Goal: Check status: Check status

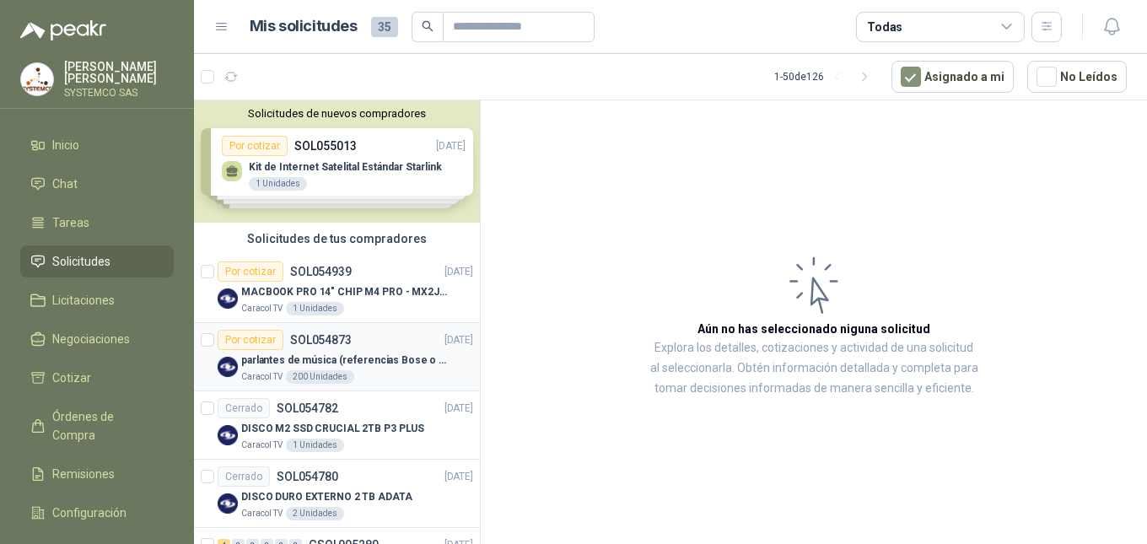
click at [305, 358] on p "parlantes de música (referencias Bose o Alexa) CON MARCACION 1 LOGO (Mas datos …" at bounding box center [346, 361] width 210 height 16
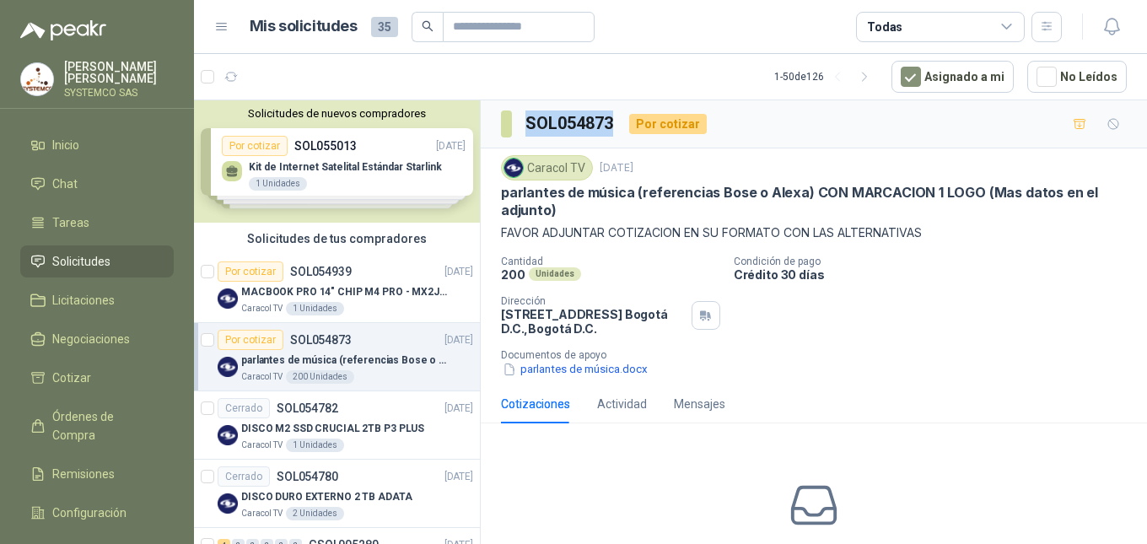
drag, startPoint x: 616, startPoint y: 124, endPoint x: 528, endPoint y: 127, distance: 87.8
click at [528, 127] on h3 "SOL054873" at bounding box center [570, 123] width 90 height 26
copy h3 "SOL054873"
click at [939, 368] on div "parlantes de música.docx" at bounding box center [820, 370] width 639 height 18
click at [120, 75] on p "[PERSON_NAME] [PERSON_NAME]" at bounding box center [119, 73] width 110 height 24
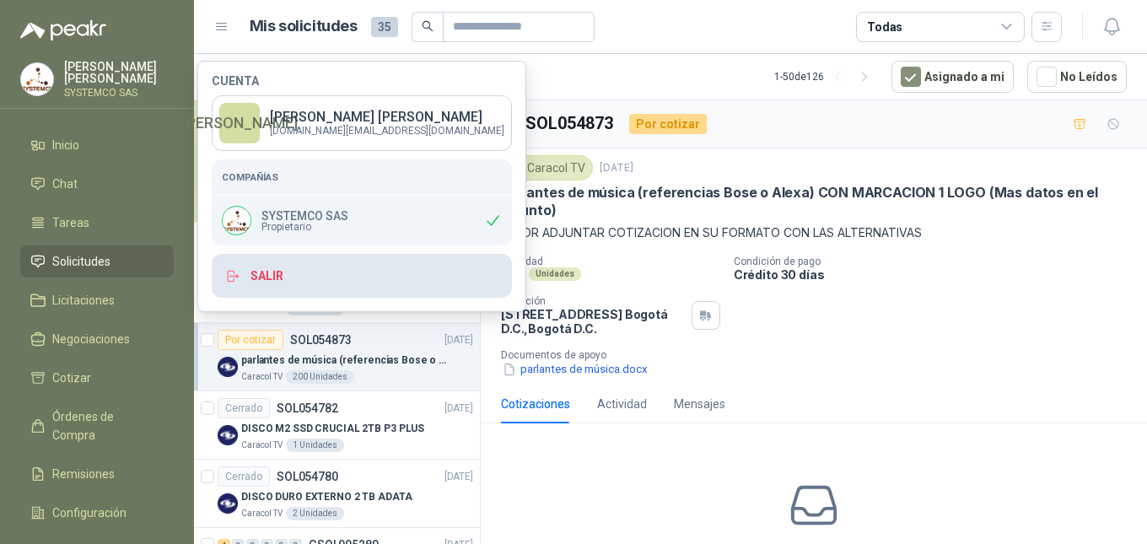
click at [277, 260] on button "Salir" at bounding box center [362, 276] width 300 height 44
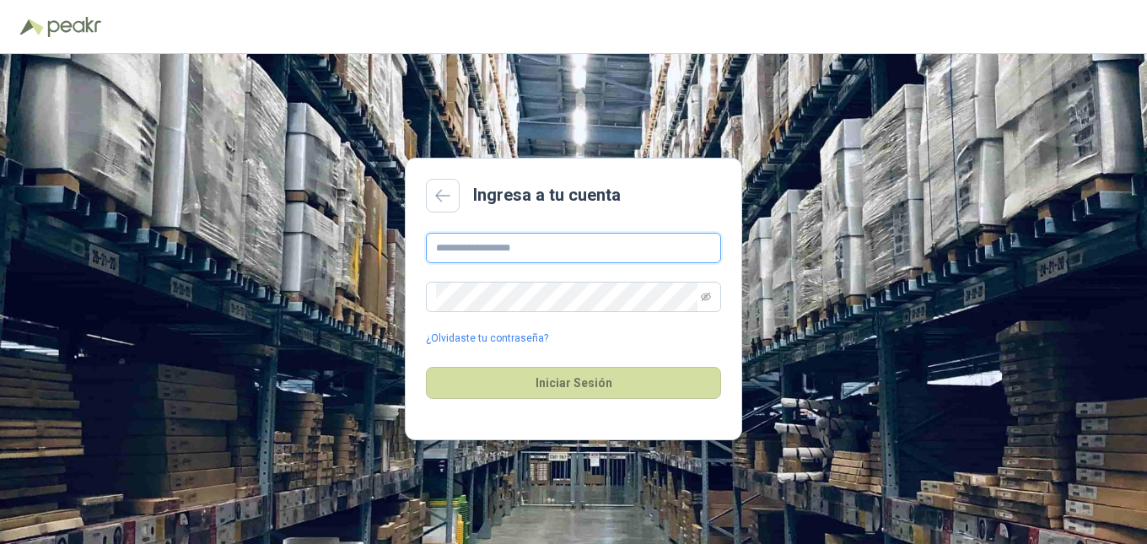
click at [530, 250] on input "text" at bounding box center [573, 248] width 295 height 30
type input "**********"
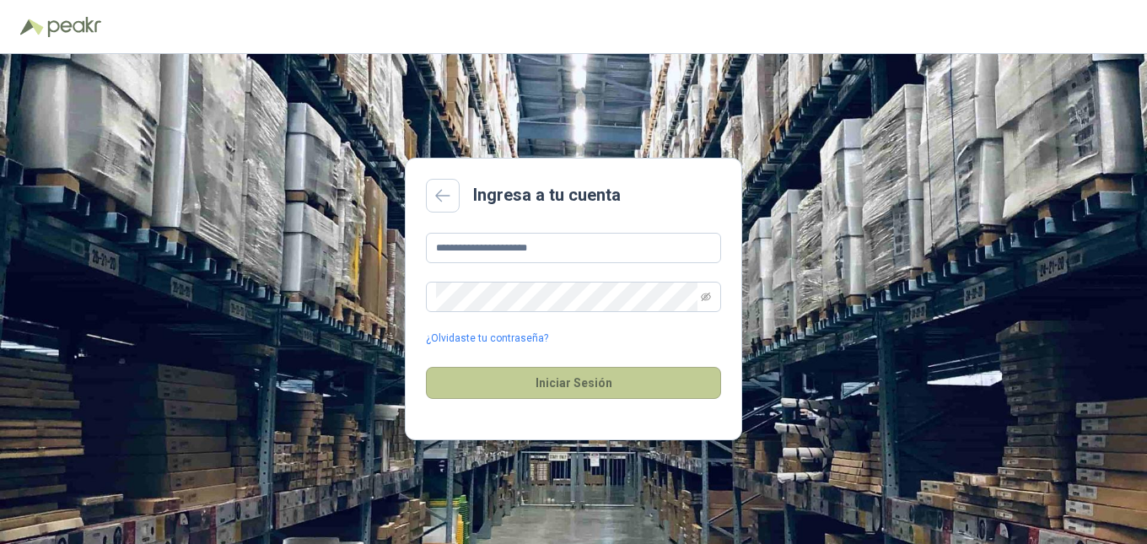
click at [486, 399] on button "Iniciar Sesión" at bounding box center [573, 383] width 295 height 32
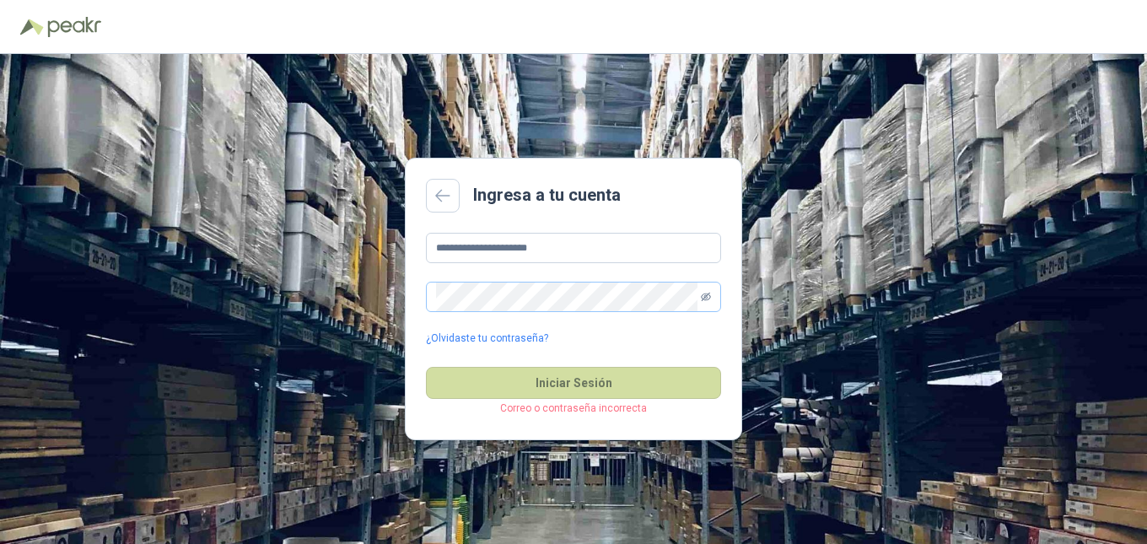
click at [708, 299] on icon "eye-invisible" at bounding box center [706, 297] width 10 height 8
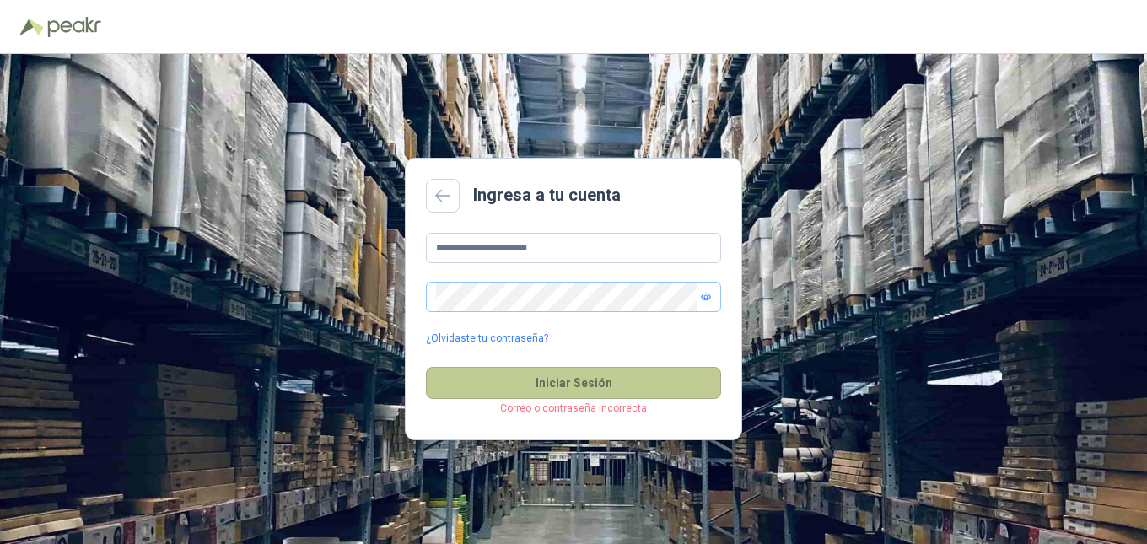
click at [487, 386] on button "Iniciar Sesión" at bounding box center [573, 383] width 295 height 32
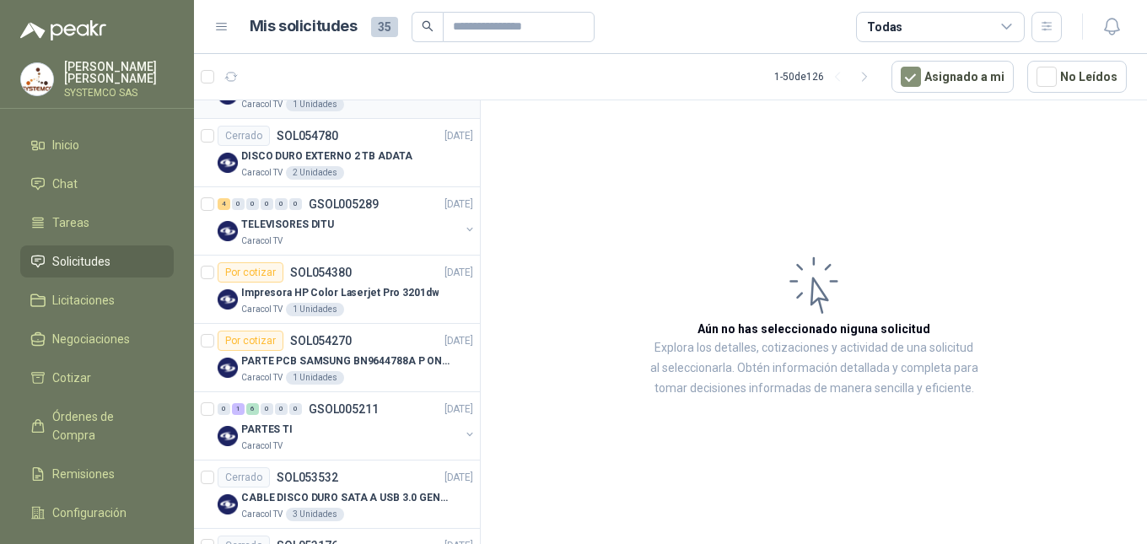
scroll to position [422, 0]
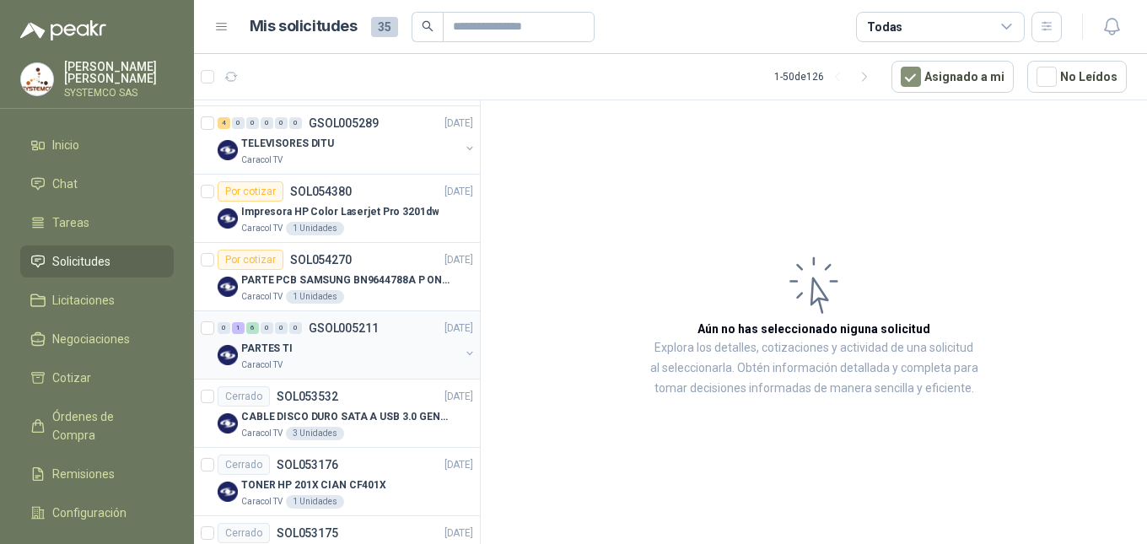
click at [361, 368] on div "Caracol TV" at bounding box center [350, 364] width 218 height 13
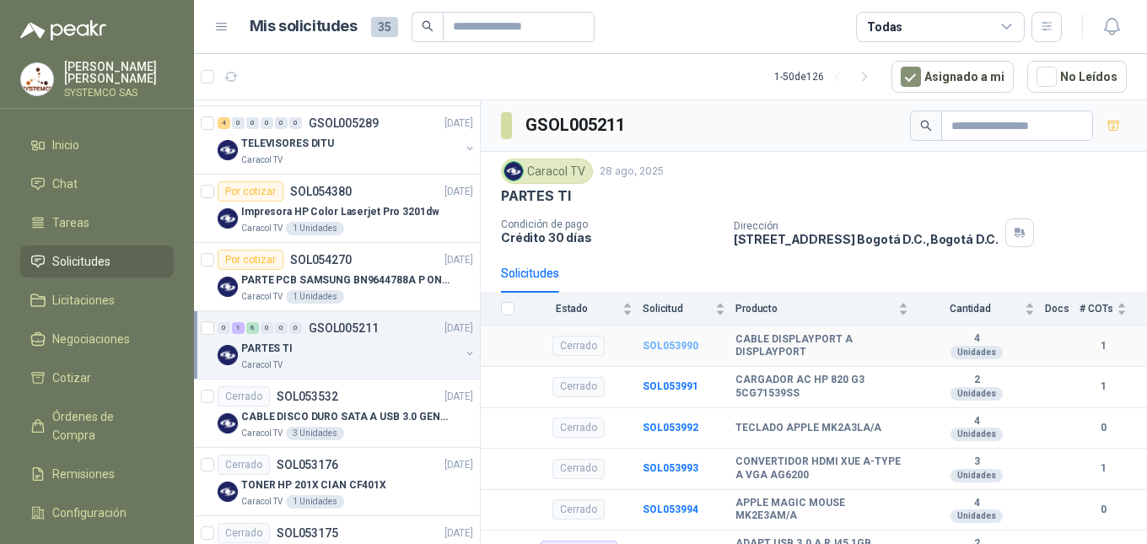
click at [675, 351] on b "SOL053990" at bounding box center [671, 346] width 56 height 12
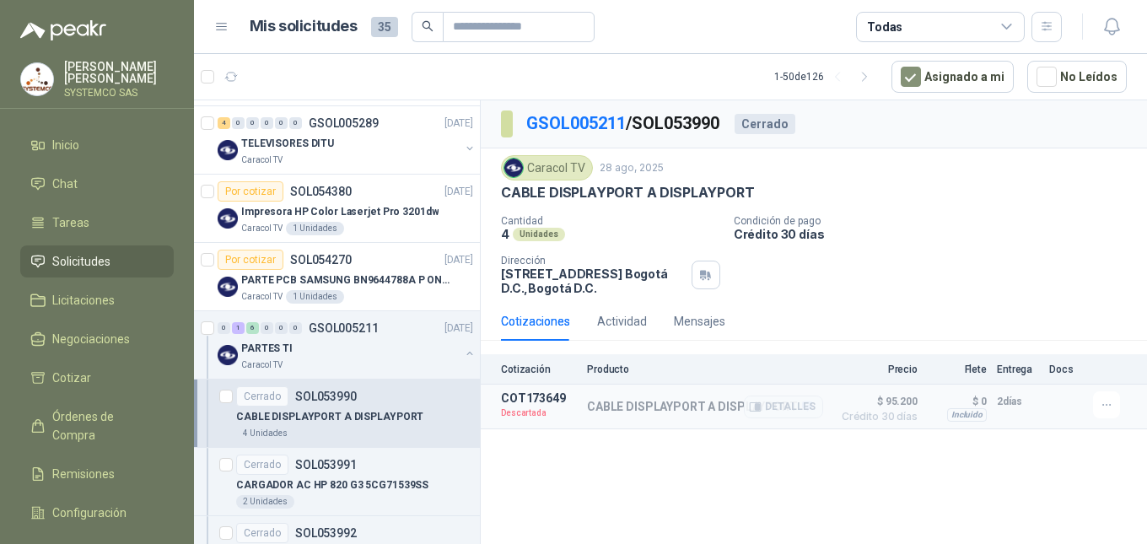
click at [846, 401] on span "$ 95.200" at bounding box center [875, 401] width 84 height 20
click at [786, 403] on button "Detalles" at bounding box center [783, 407] width 79 height 23
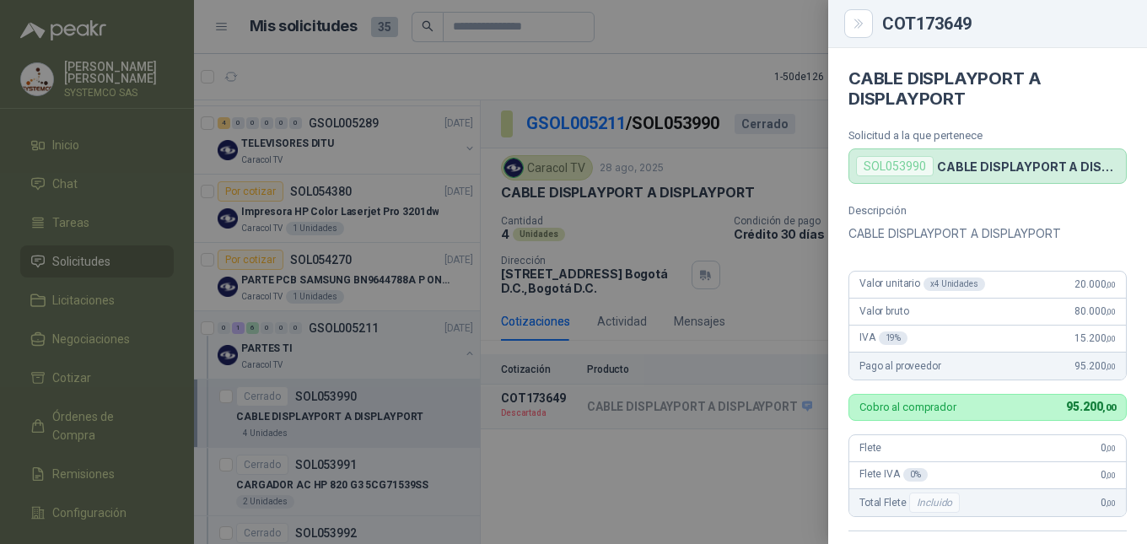
click at [714, 469] on div at bounding box center [573, 272] width 1147 height 544
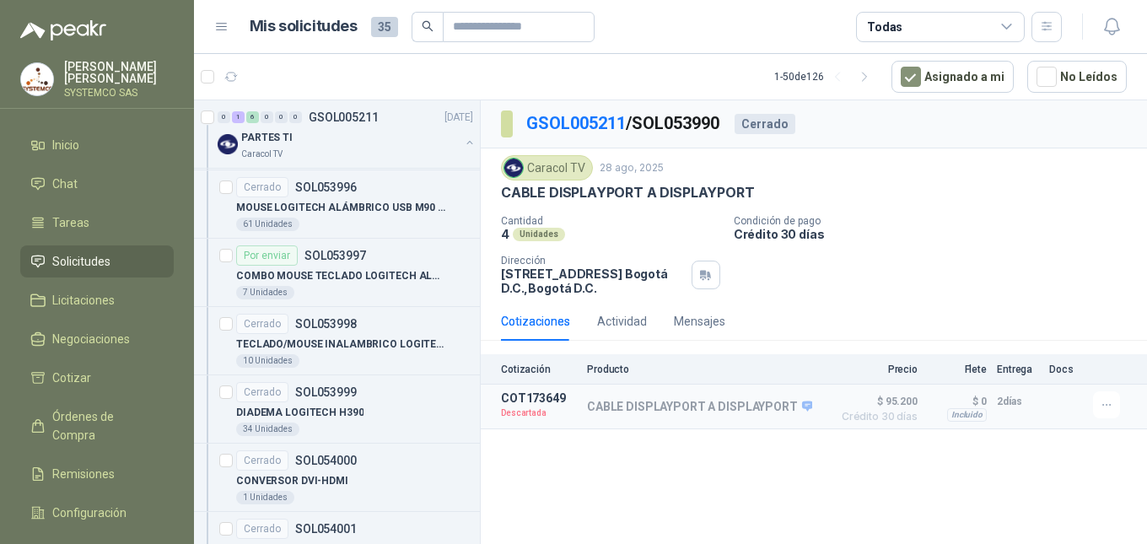
scroll to position [1012, 0]
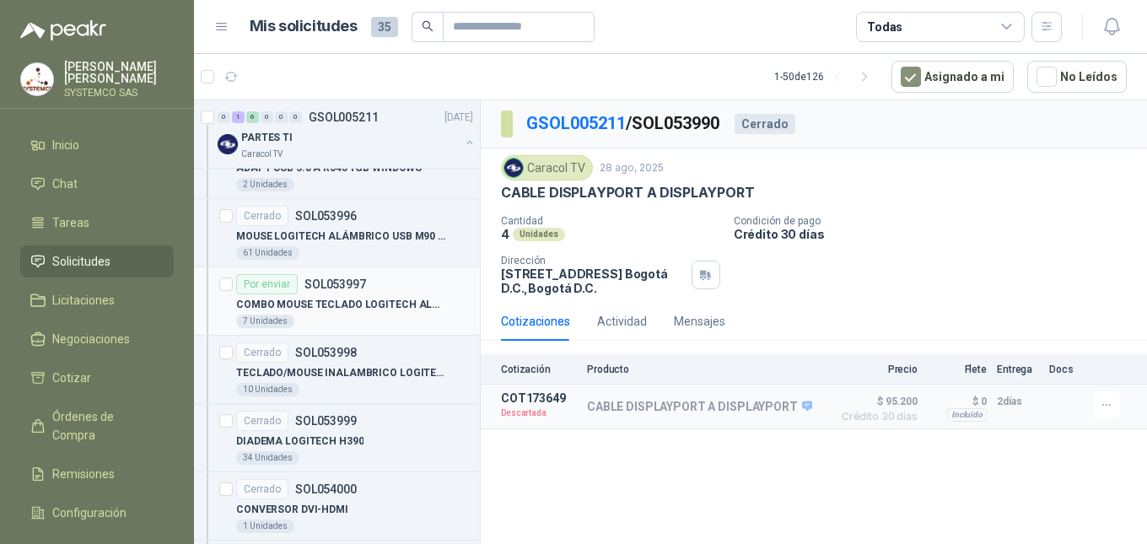
click at [367, 320] on div "7 Unidades" at bounding box center [354, 321] width 237 height 13
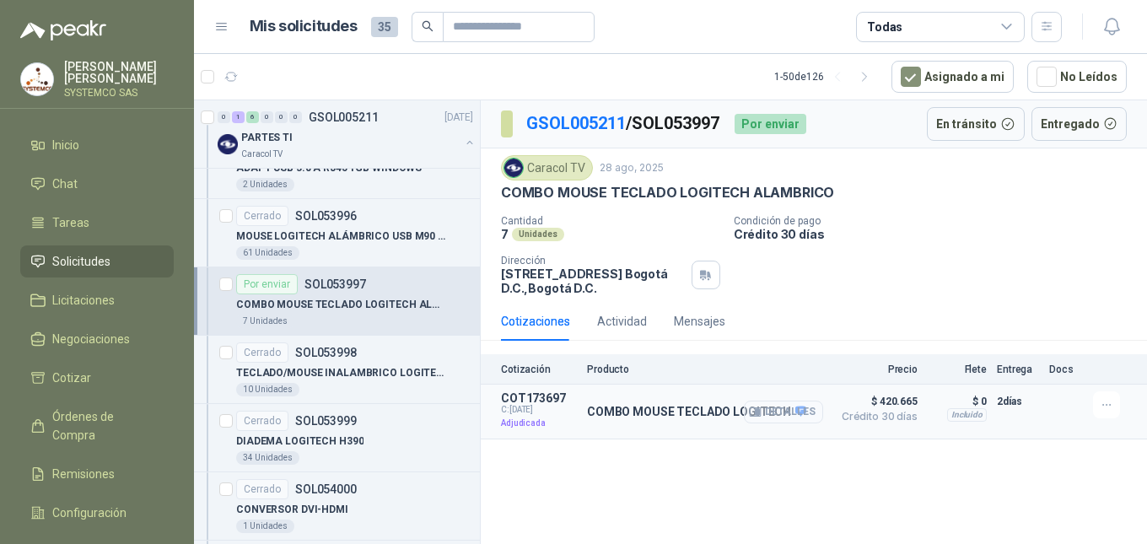
click at [784, 417] on button "Detalles" at bounding box center [783, 412] width 79 height 23
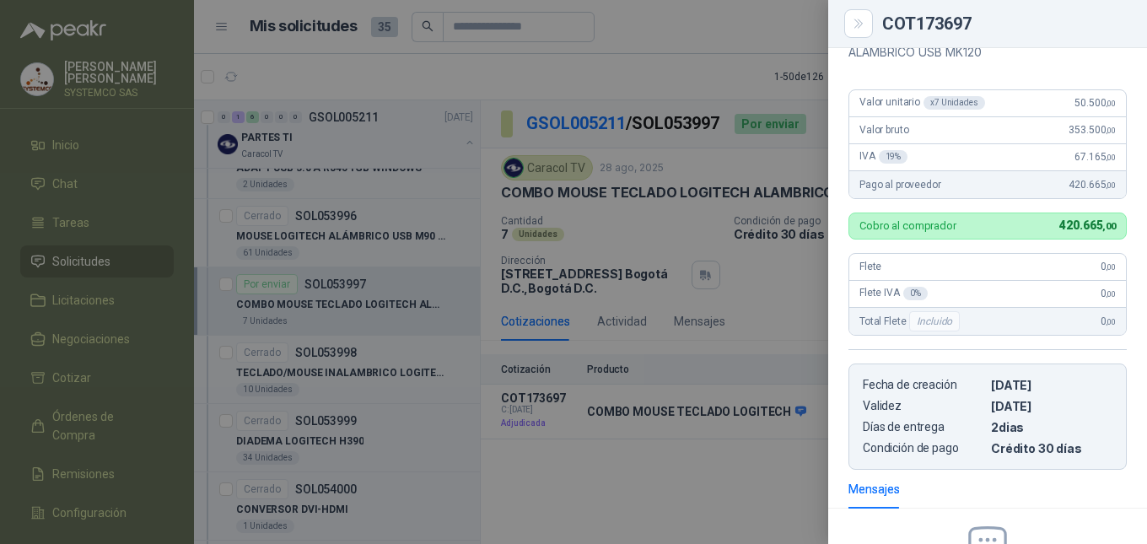
scroll to position [146, 0]
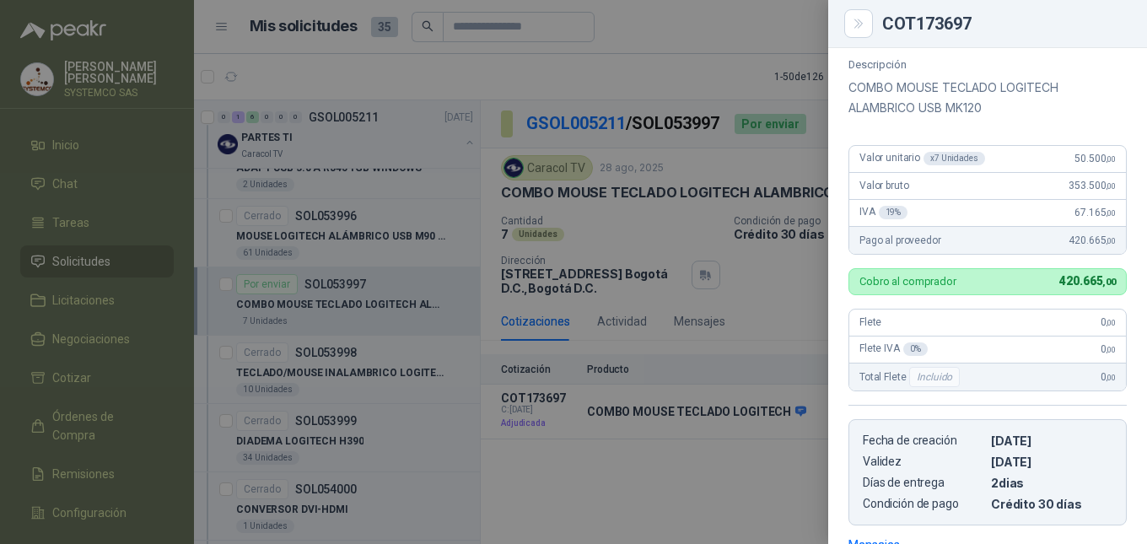
click at [671, 502] on div at bounding box center [573, 272] width 1147 height 544
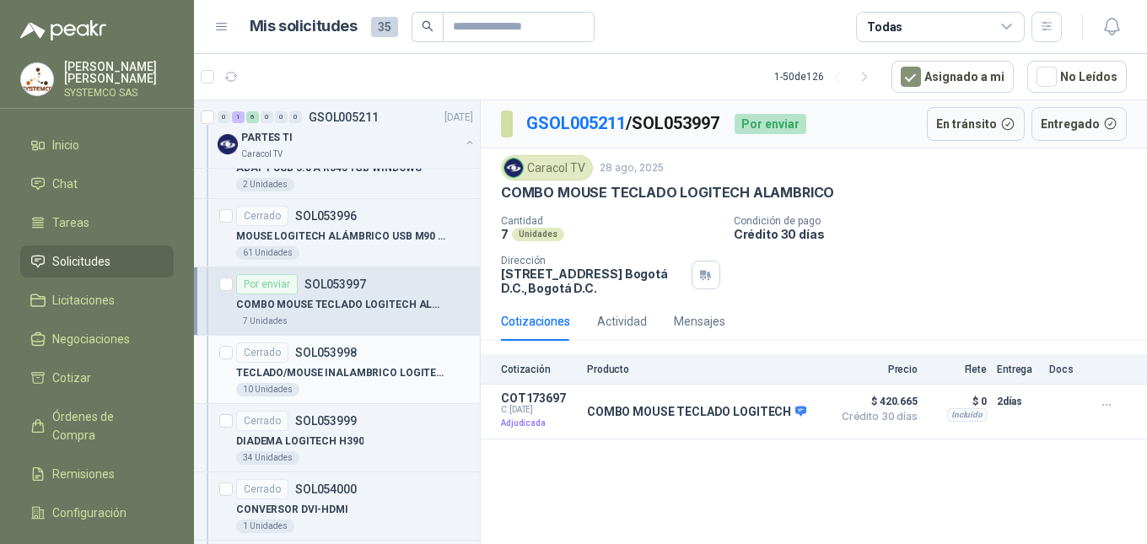
click at [403, 385] on div "10 Unidades" at bounding box center [354, 389] width 237 height 13
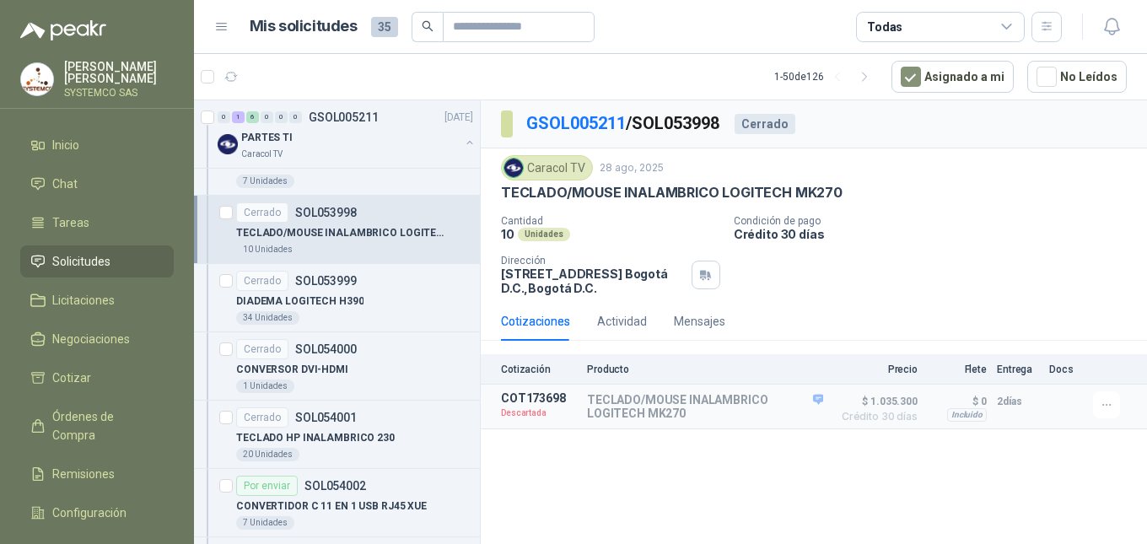
scroll to position [1181, 0]
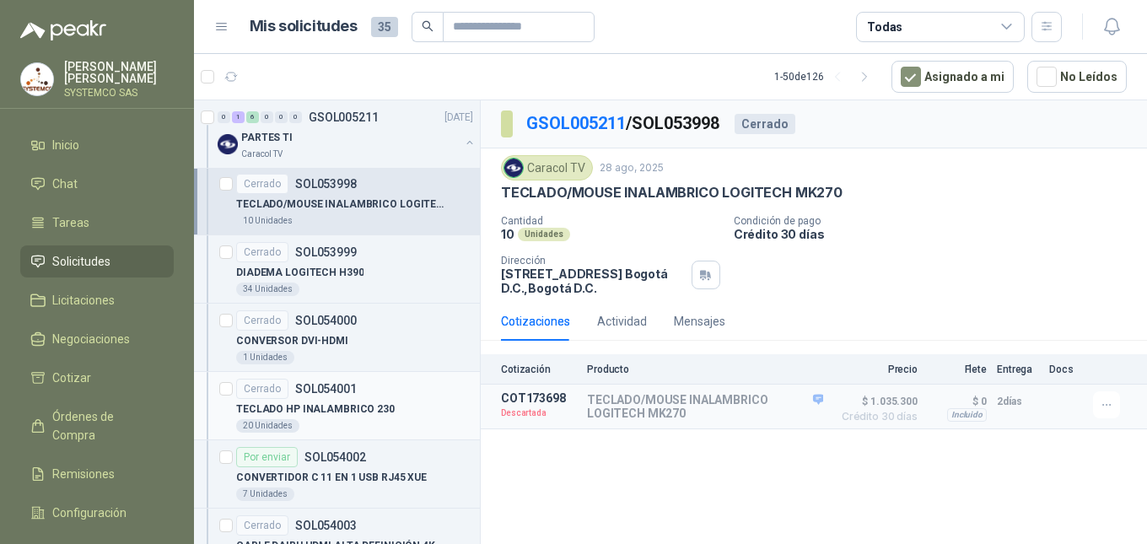
click at [452, 414] on div "TECLADO HP INALAMBRICO 230" at bounding box center [354, 409] width 237 height 20
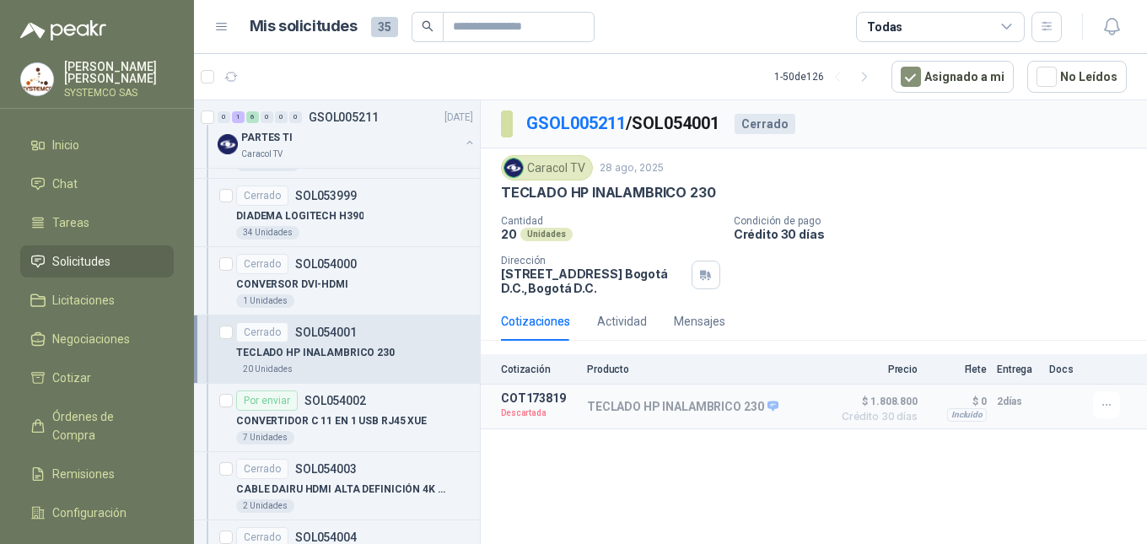
scroll to position [1265, 0]
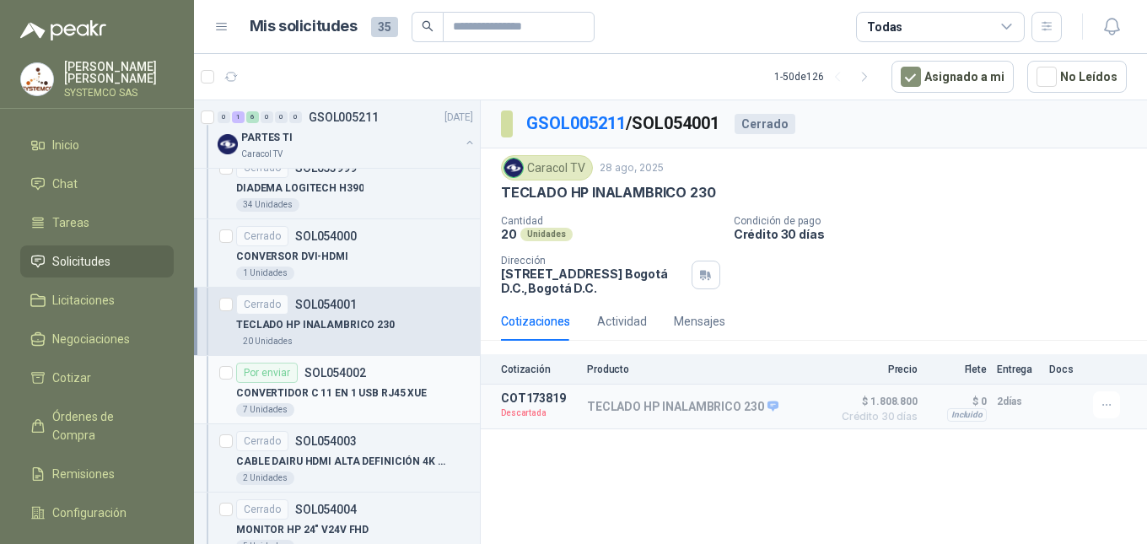
click at [452, 414] on div "7 Unidades" at bounding box center [354, 409] width 237 height 13
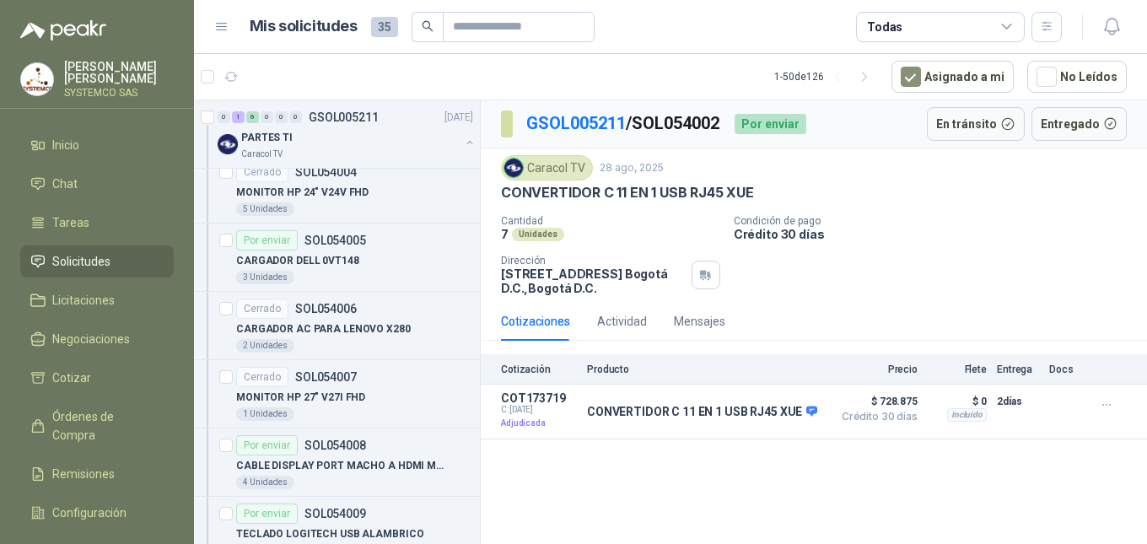
scroll to position [1687, 0]
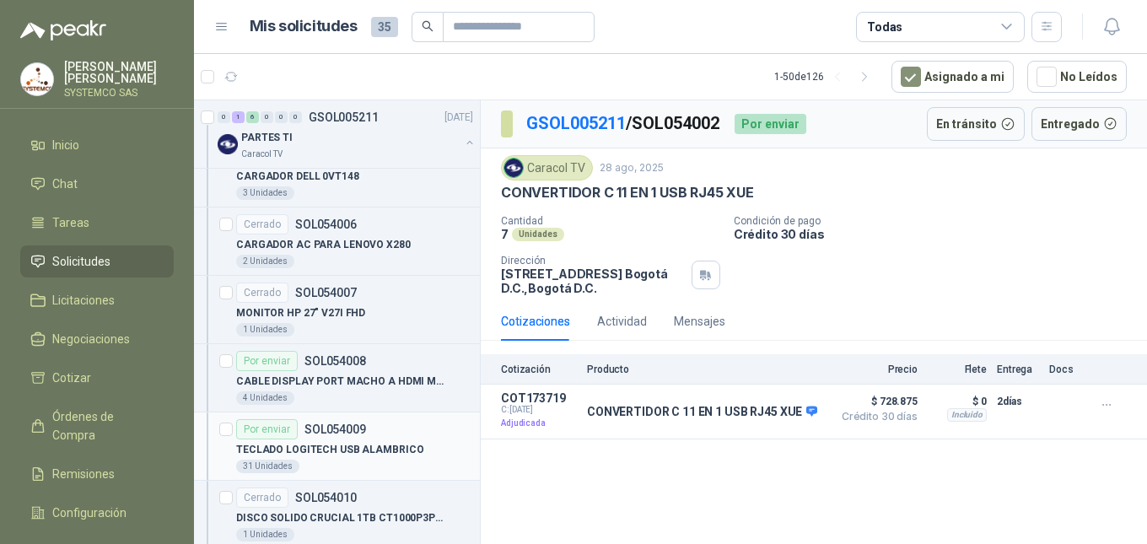
click at [433, 426] on div "Por enviar SOL054009" at bounding box center [354, 429] width 237 height 20
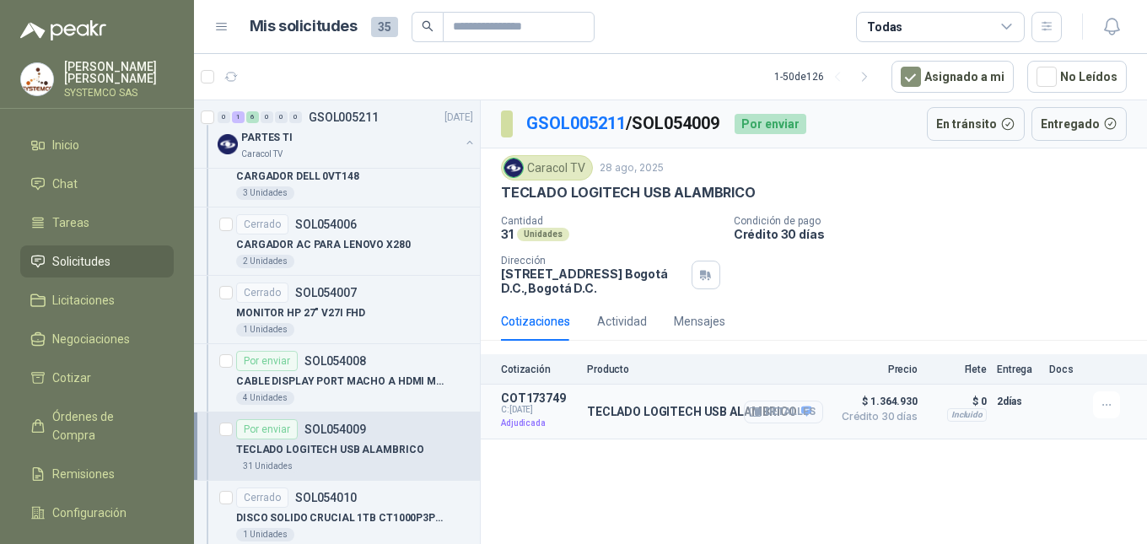
click at [804, 405] on button "Detalles" at bounding box center [783, 412] width 79 height 23
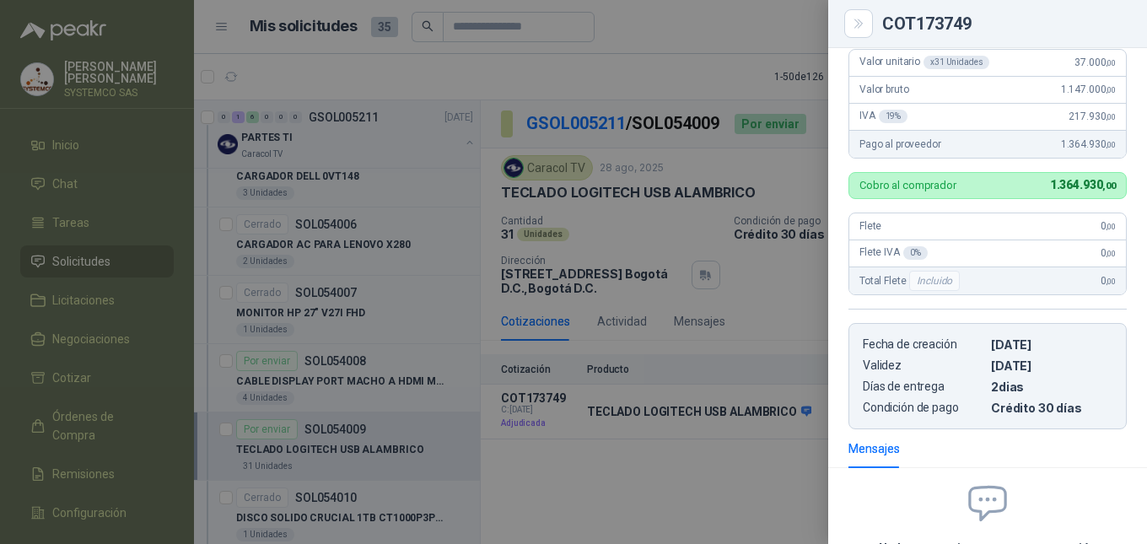
scroll to position [126, 0]
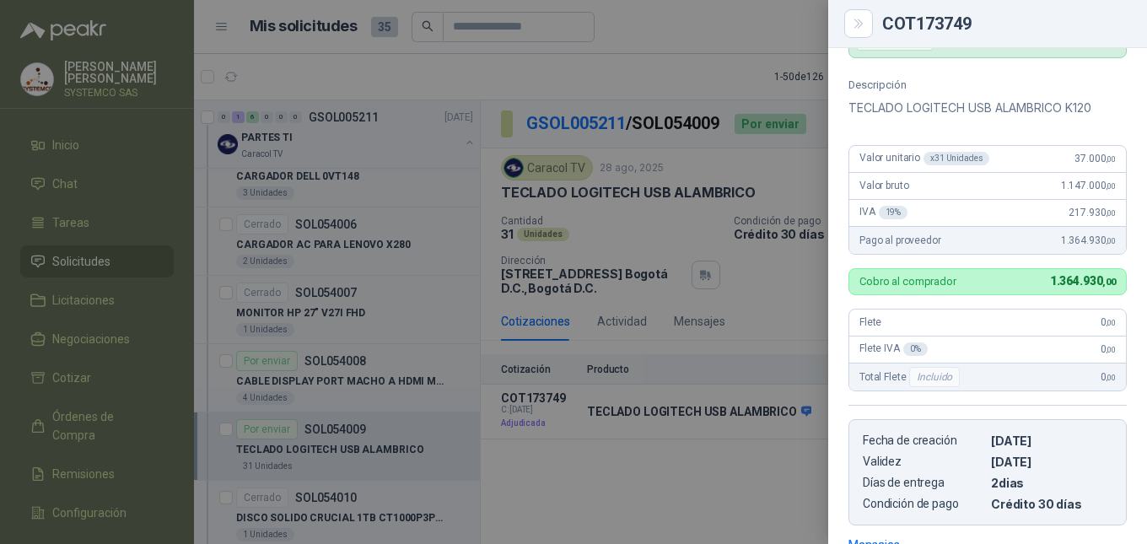
click at [787, 471] on div at bounding box center [573, 272] width 1147 height 544
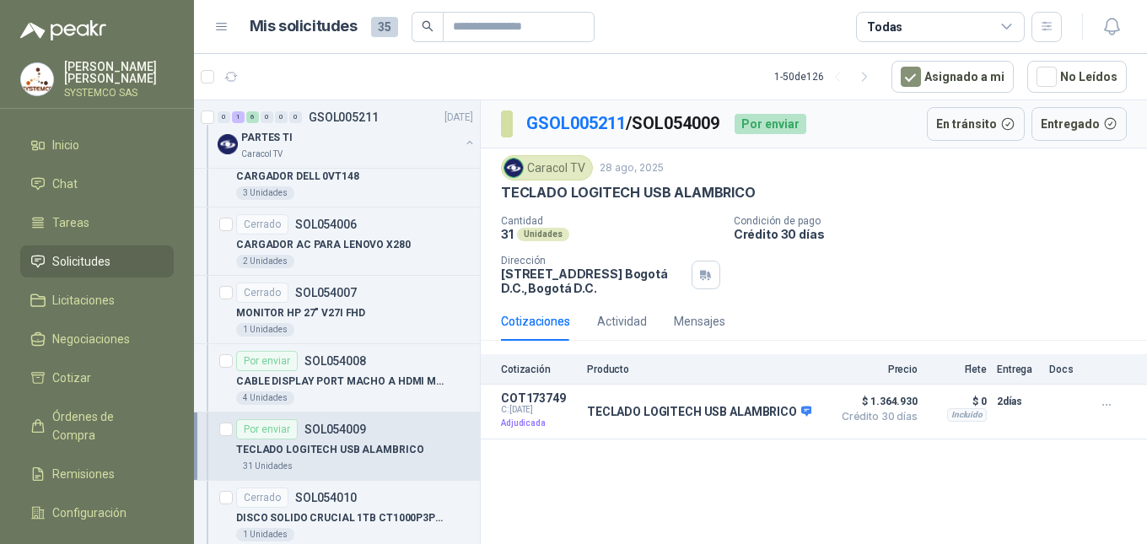
click at [763, 495] on div "GSOL005211 / SOL054009 Por enviar En [PERSON_NAME] Entregado Caracol TV 28 ago,…" at bounding box center [814, 325] width 666 height 450
click at [377, 407] on article "Por enviar SOL054008 CABLE DISPLAY PORT MACHO A HDMI MACHO 4 Unidades" at bounding box center [337, 378] width 286 height 68
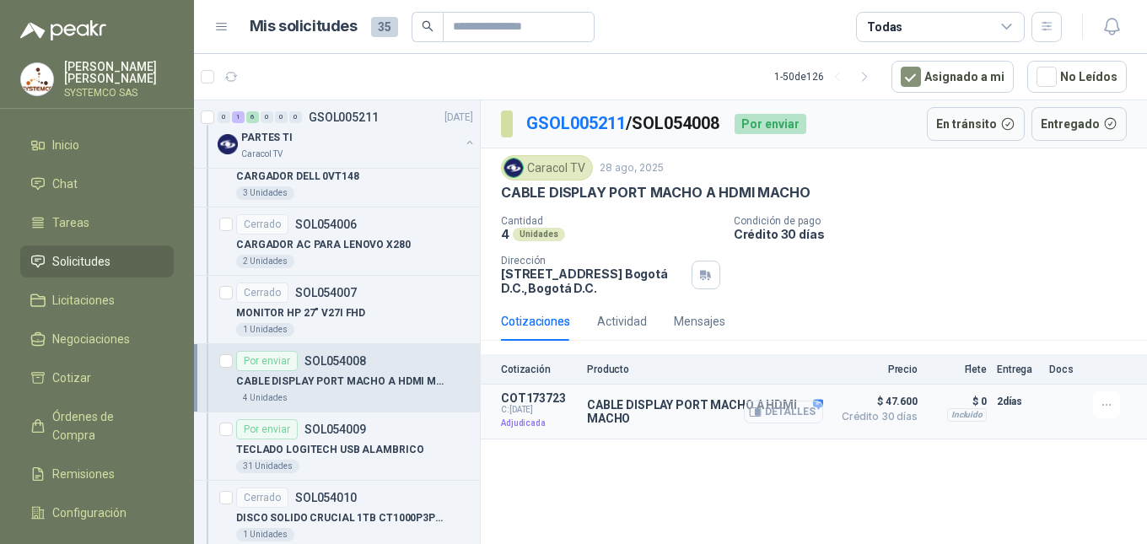
click at [773, 413] on button "Detalles" at bounding box center [783, 412] width 79 height 23
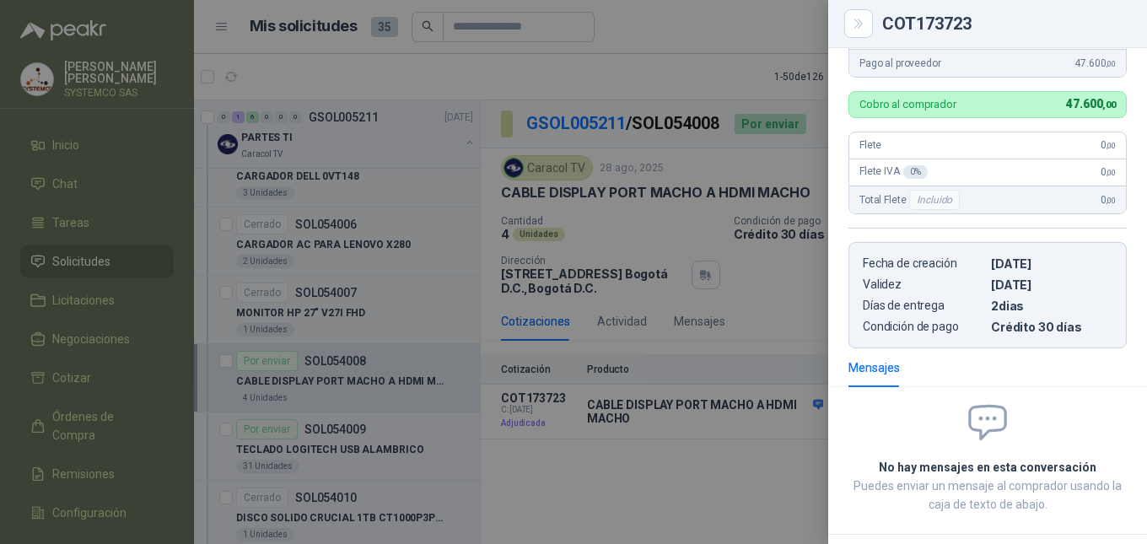
scroll to position [146, 0]
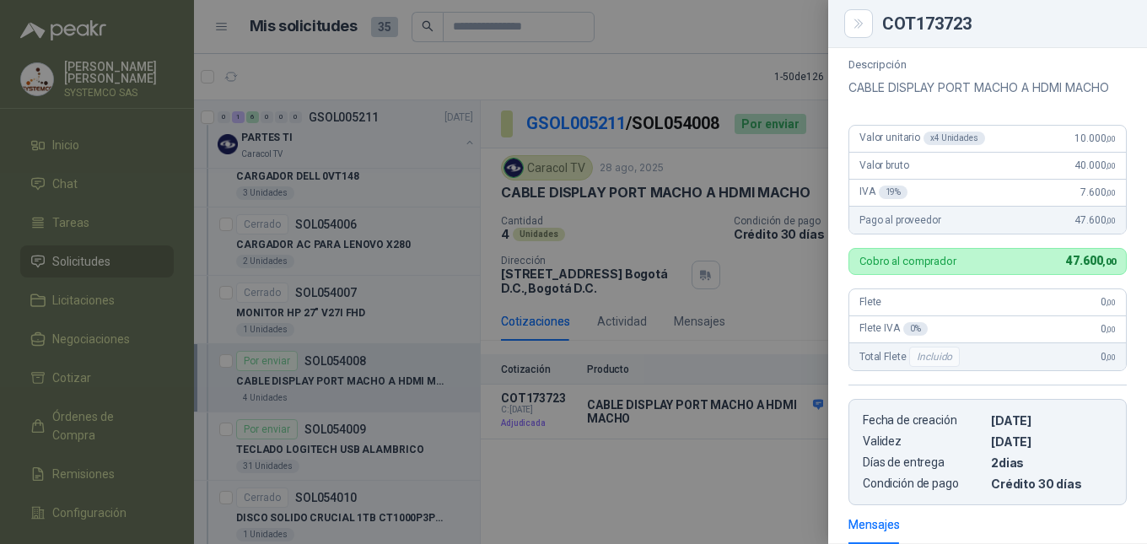
click at [664, 513] on div at bounding box center [573, 272] width 1147 height 544
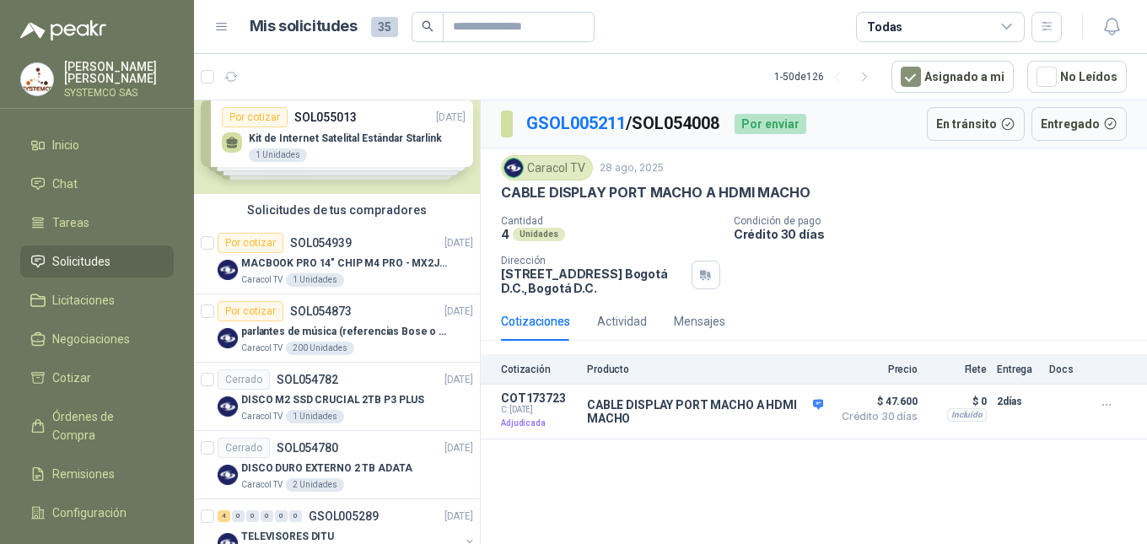
scroll to position [0, 0]
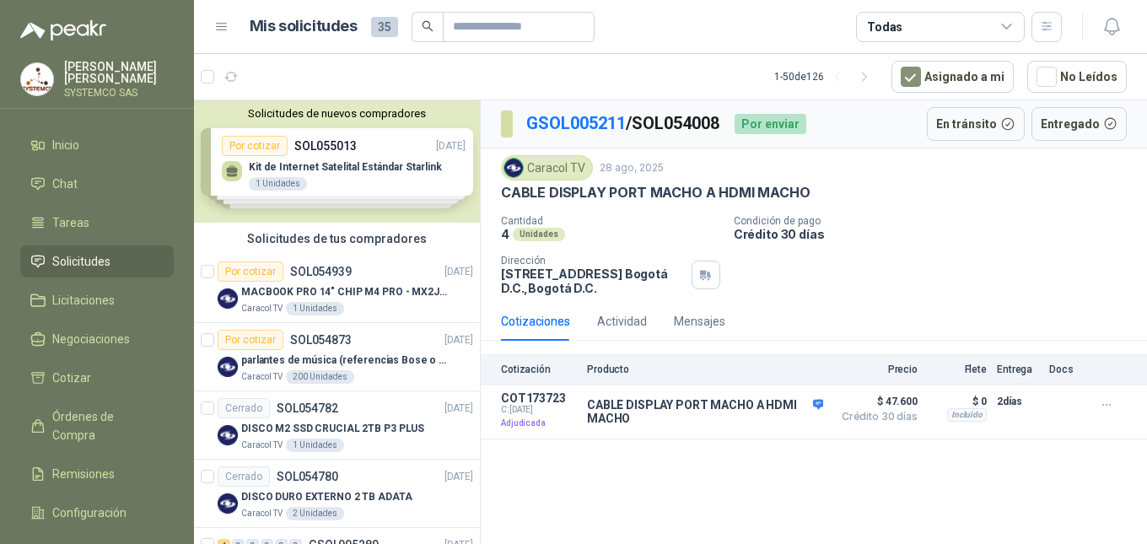
click at [91, 83] on p "[PERSON_NAME] [PERSON_NAME]" at bounding box center [119, 73] width 110 height 24
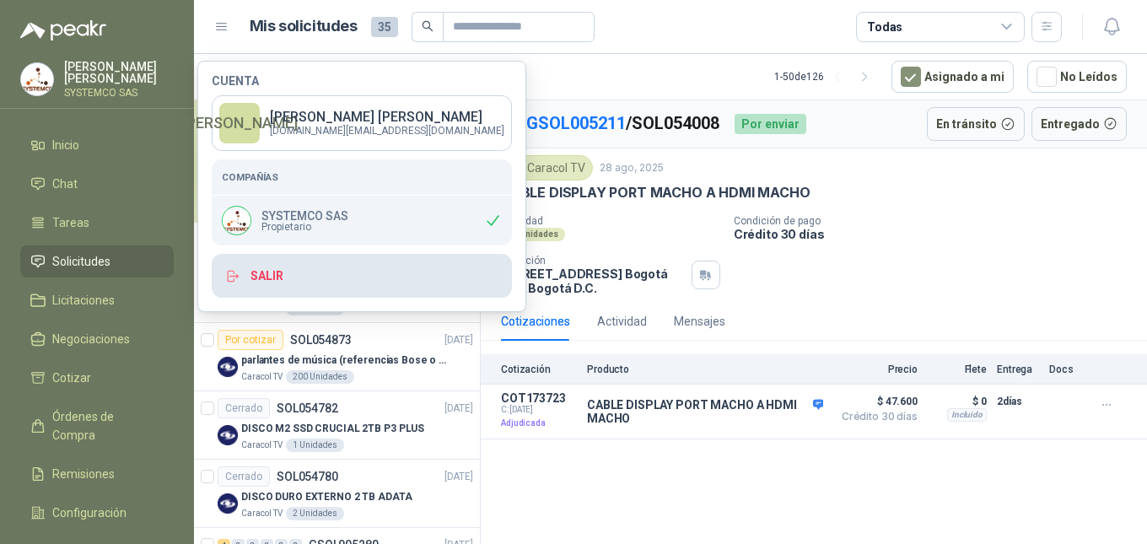
click at [313, 284] on button "Salir" at bounding box center [362, 276] width 300 height 44
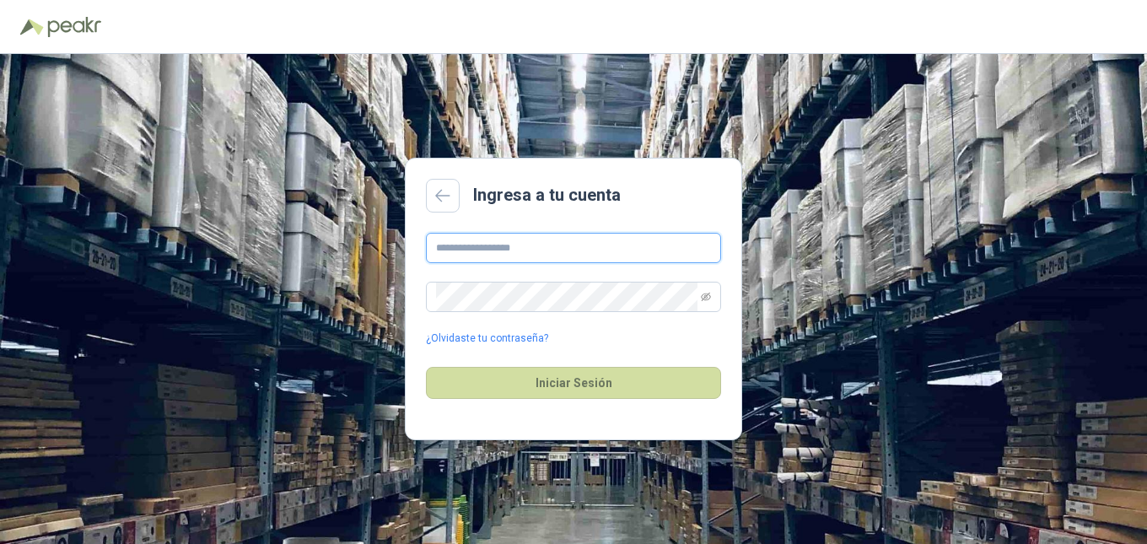
click at [606, 256] on input "text" at bounding box center [573, 248] width 295 height 30
type input "**********"
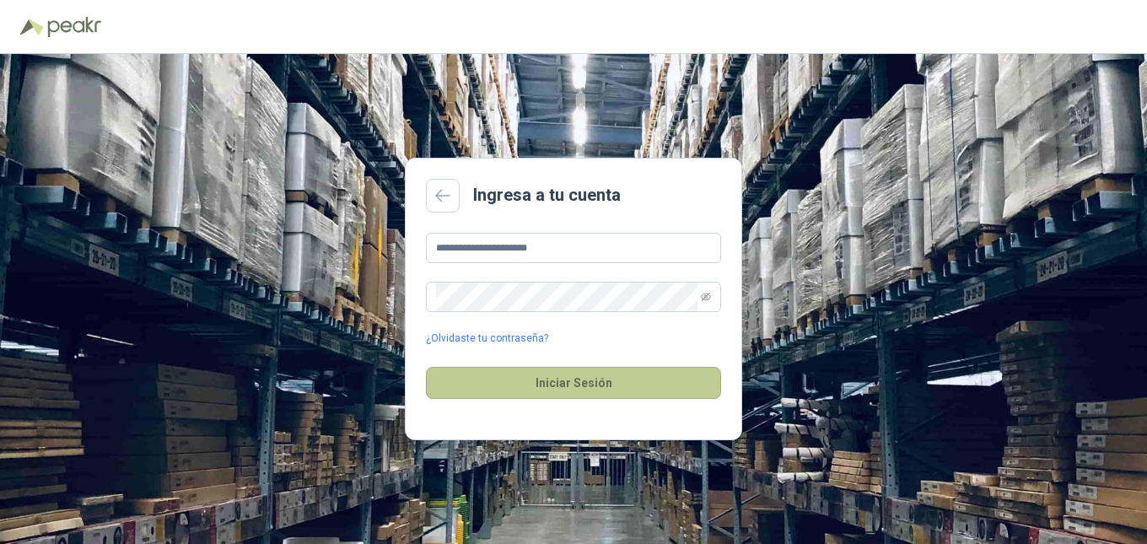
click at [481, 391] on button "Iniciar Sesión" at bounding box center [573, 383] width 295 height 32
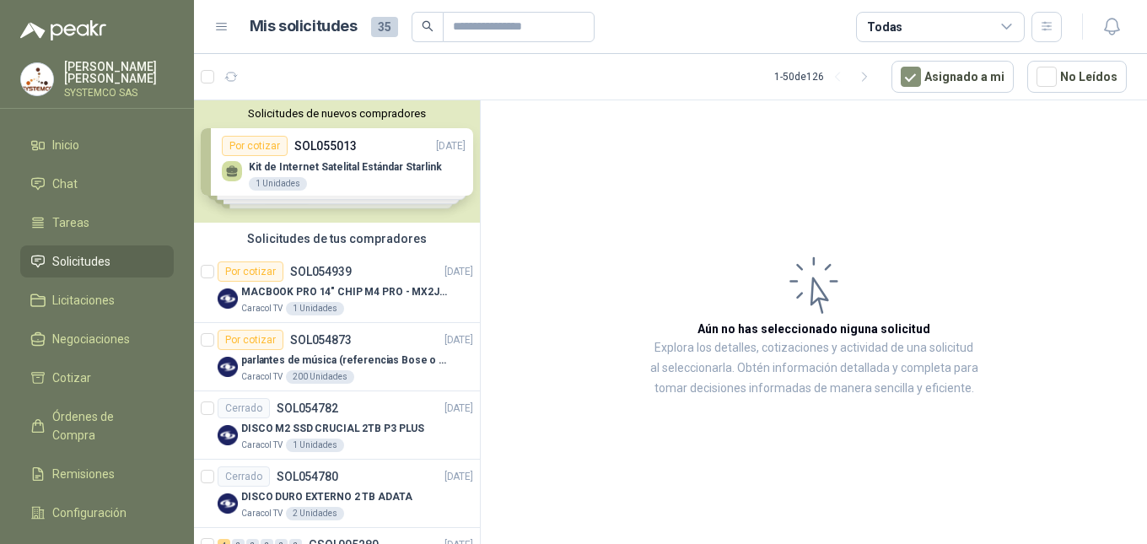
scroll to position [393, 0]
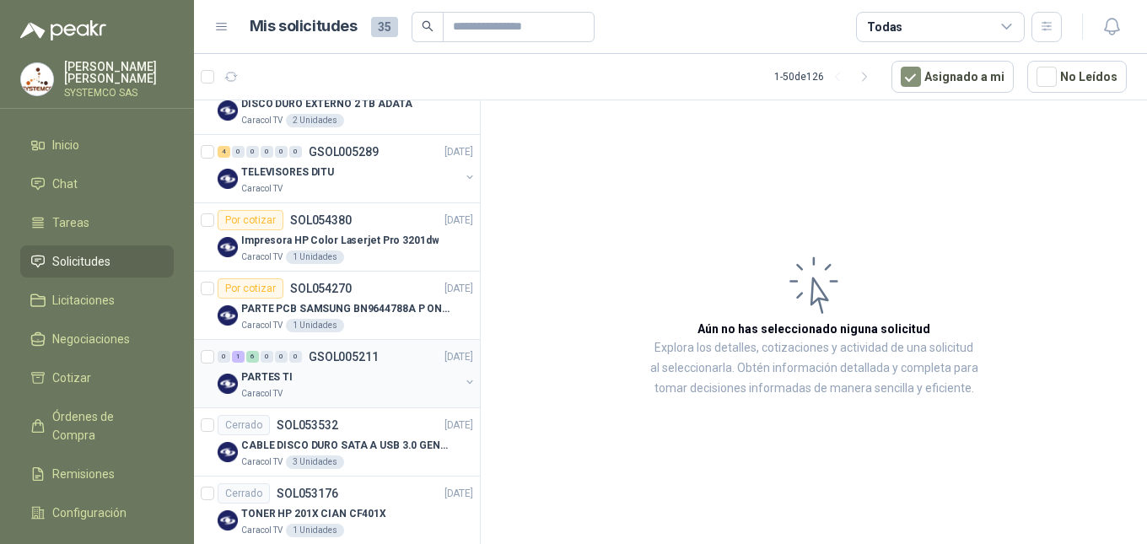
click at [377, 371] on div "PARTES TI" at bounding box center [350, 377] width 218 height 20
